Goal: Information Seeking & Learning: Learn about a topic

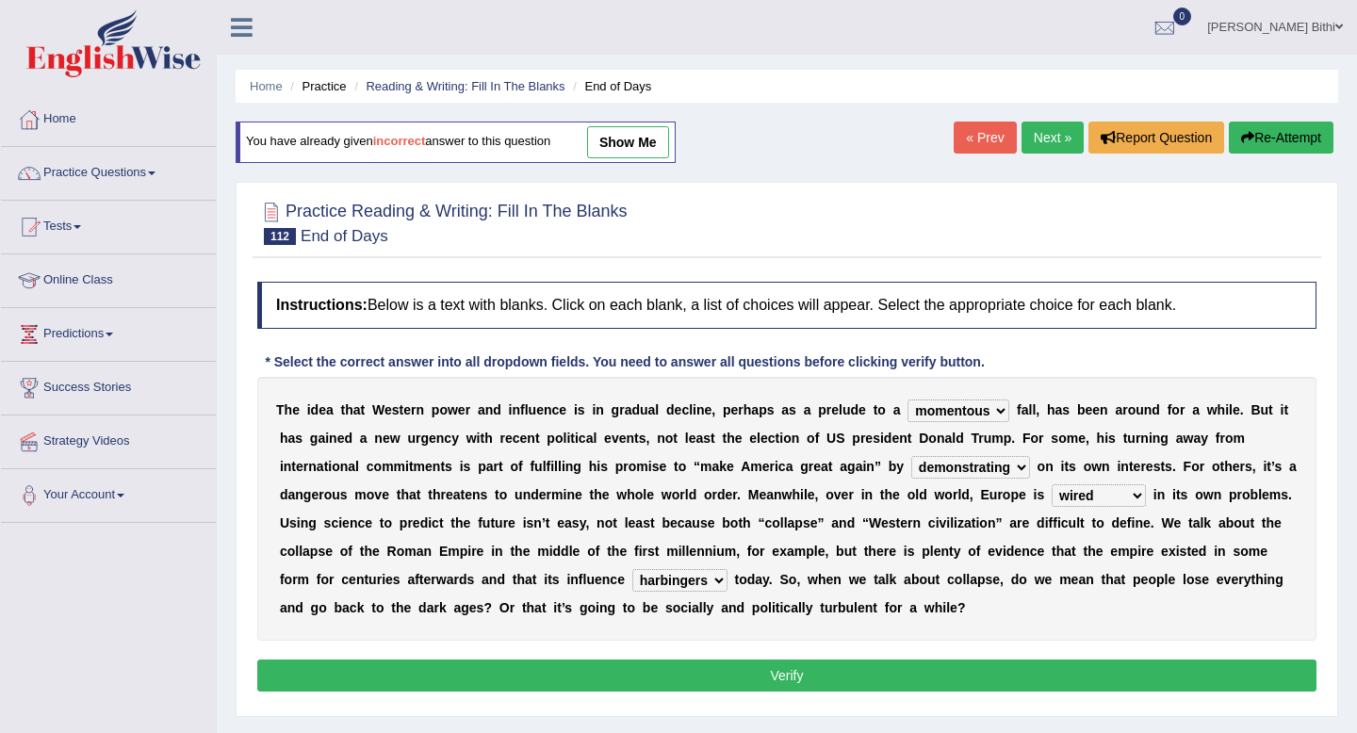
select select "momentous"
select select "demonstrating"
select select "wired"
select select "harbingers"
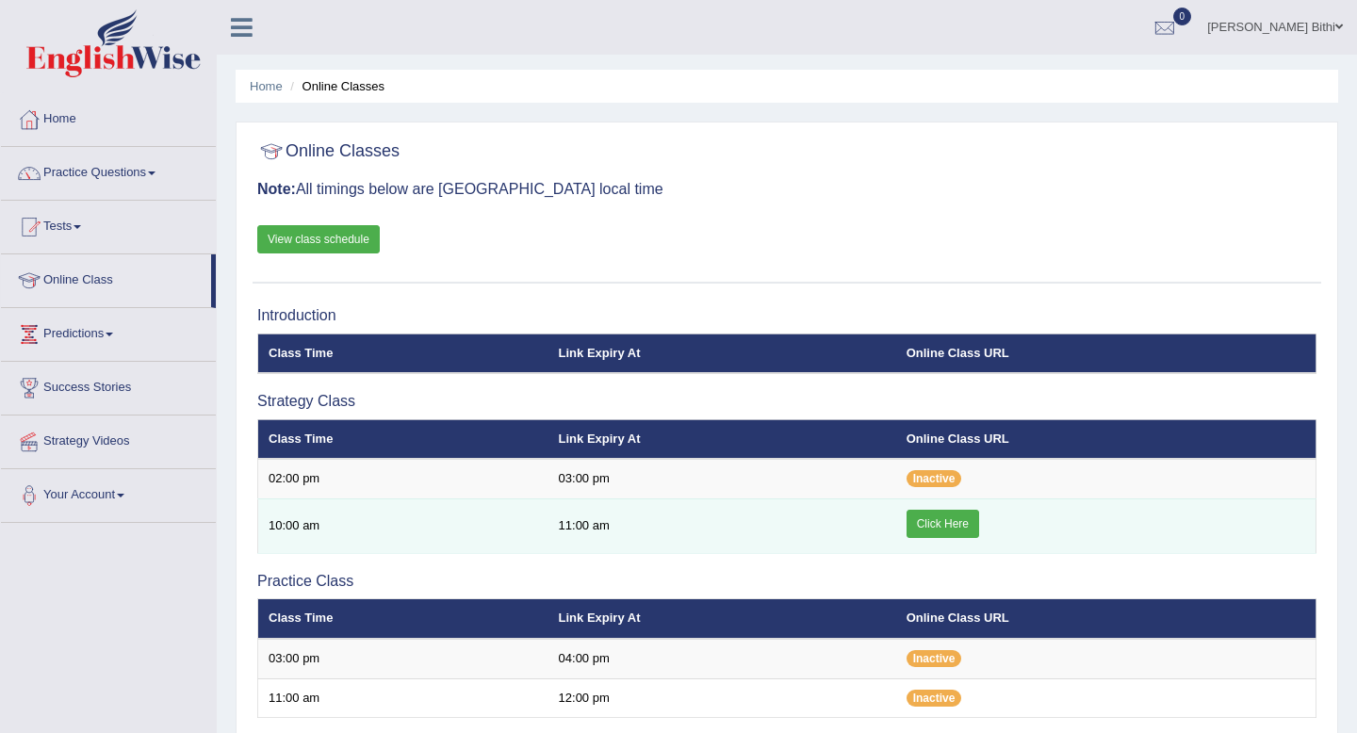
click at [946, 530] on link "Click Here" at bounding box center [943, 524] width 73 height 28
click at [929, 523] on link "Click Here" at bounding box center [943, 524] width 73 height 28
